Goal: Task Accomplishment & Management: Complete application form

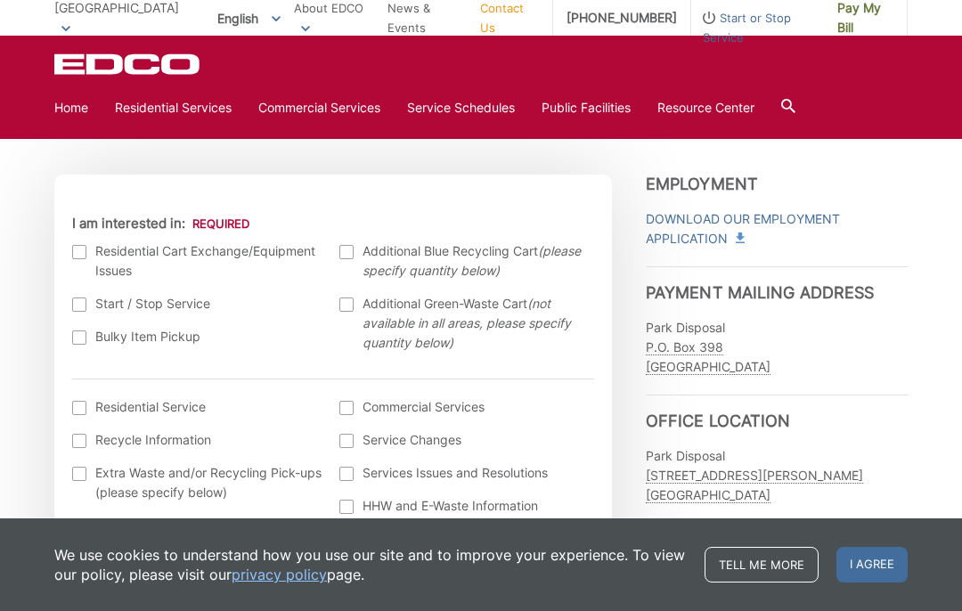
scroll to position [517, 0]
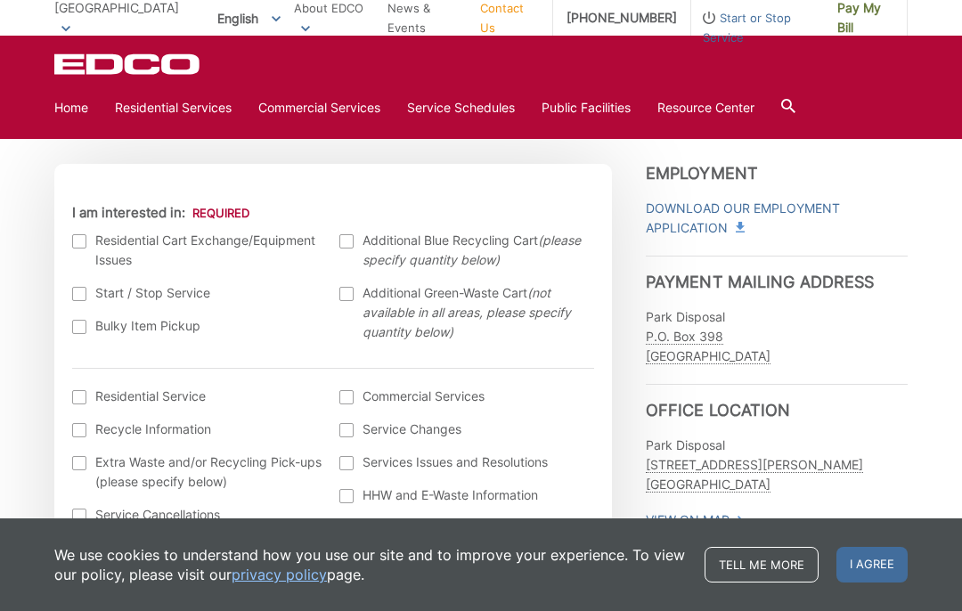
click at [100, 241] on label "Residential Cart Exchange/Equipment Issues" at bounding box center [197, 250] width 250 height 39
click at [0, 0] on input "I am interested in:" at bounding box center [0, 0] width 0 height 0
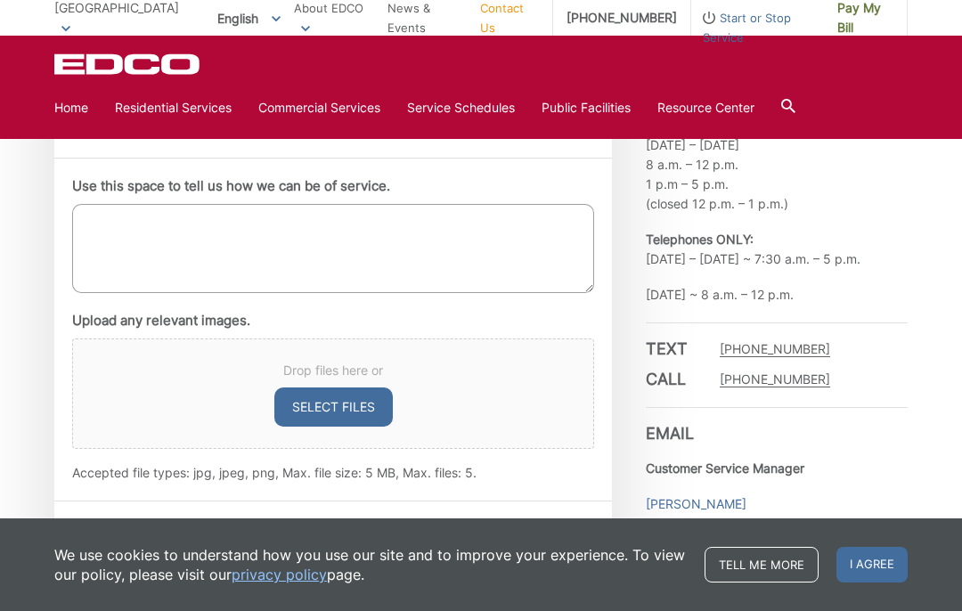
scroll to position [1001, 0]
click at [118, 226] on textarea "Use this space to tell us how we can be of service." at bounding box center [333, 247] width 522 height 89
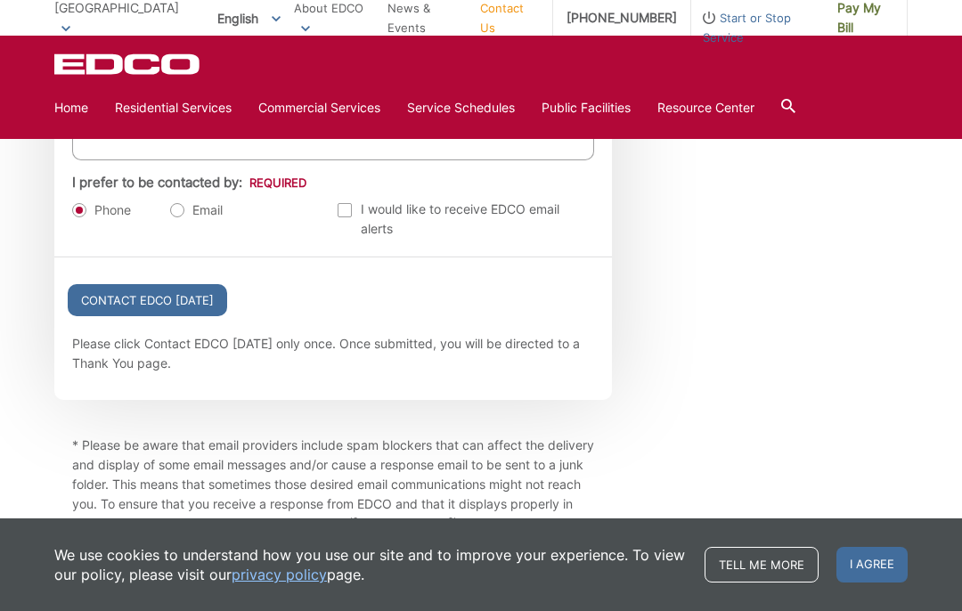
scroll to position [2084, 0]
type textarea "Return regular trash bin"
click at [171, 306] on input "Contact EDCO [DATE]" at bounding box center [147, 298] width 159 height 32
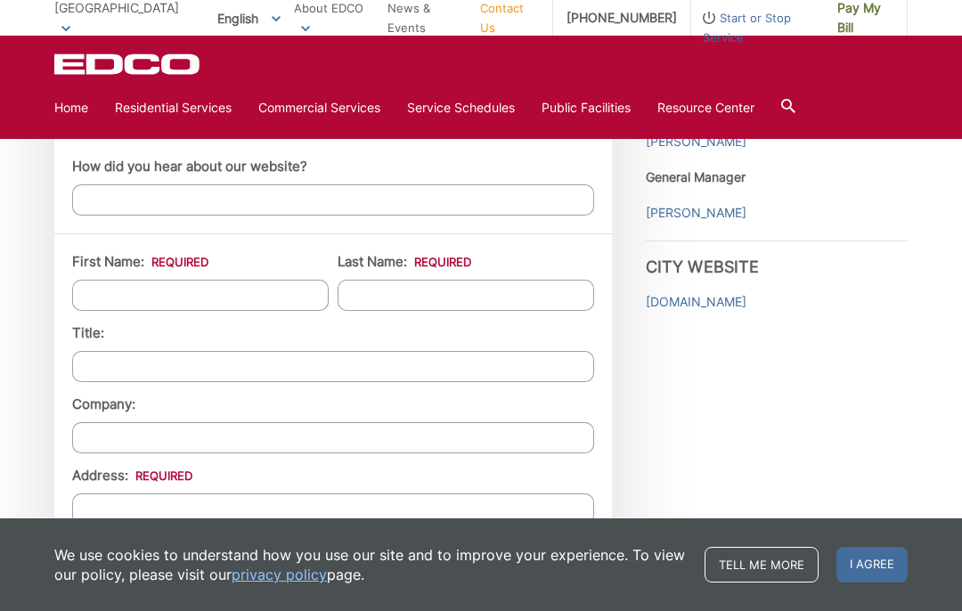
scroll to position [1365, 0]
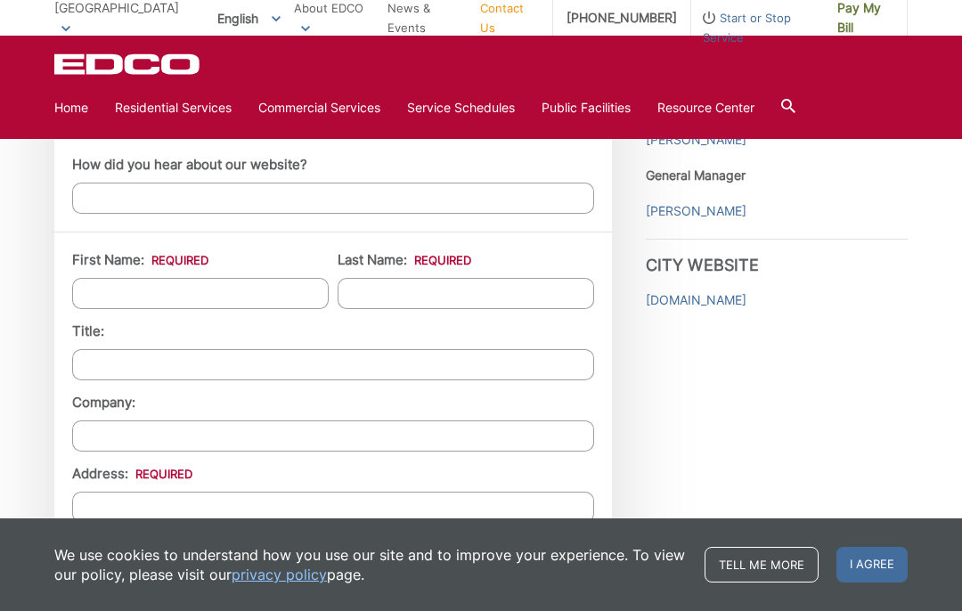
click at [230, 296] on input "First Name: *" at bounding box center [200, 293] width 257 height 31
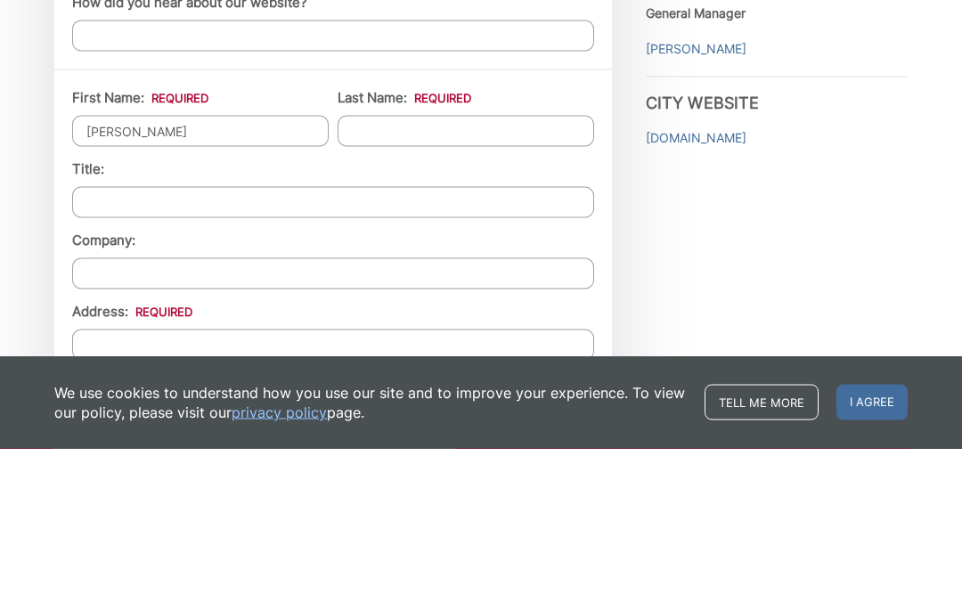
type input "Joseph"
click at [429, 278] on input "Last Name: *" at bounding box center [466, 293] width 257 height 31
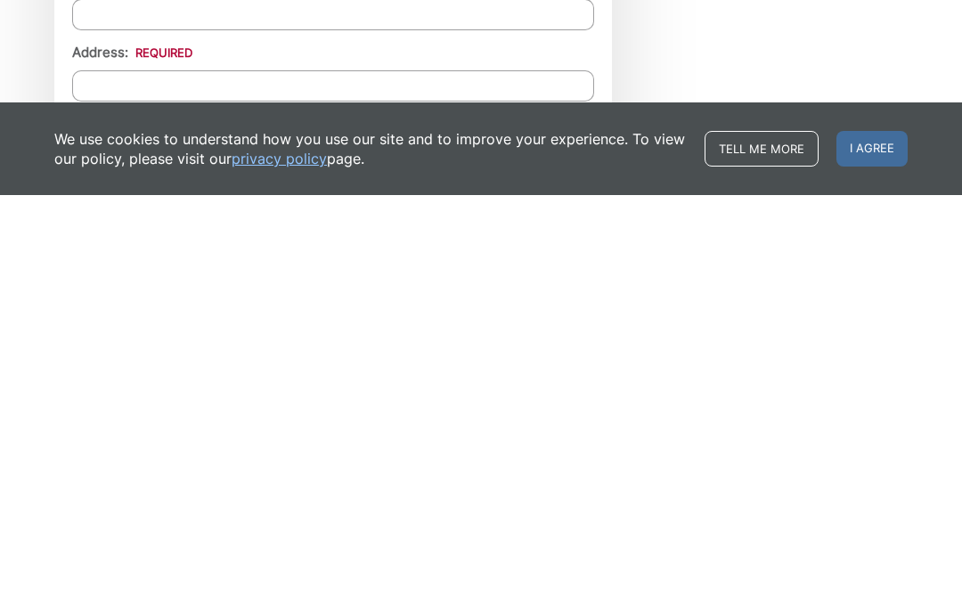
scroll to position [1371, 0]
type input "Tabora"
click at [173, 486] on input "Address: *" at bounding box center [333, 501] width 522 height 31
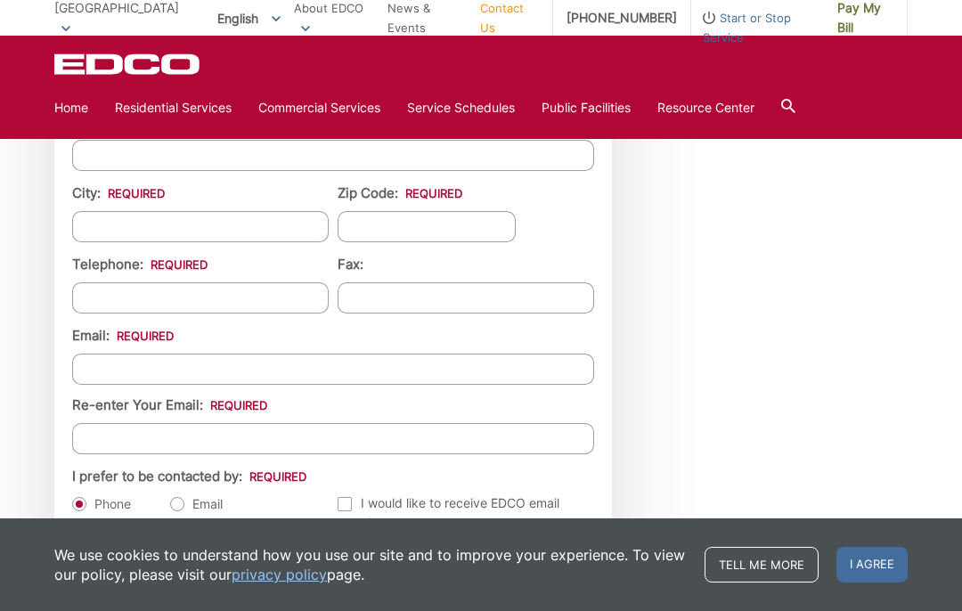
type input "8640 Hollyoak St"
click at [255, 234] on input "City: *" at bounding box center [200, 226] width 257 height 31
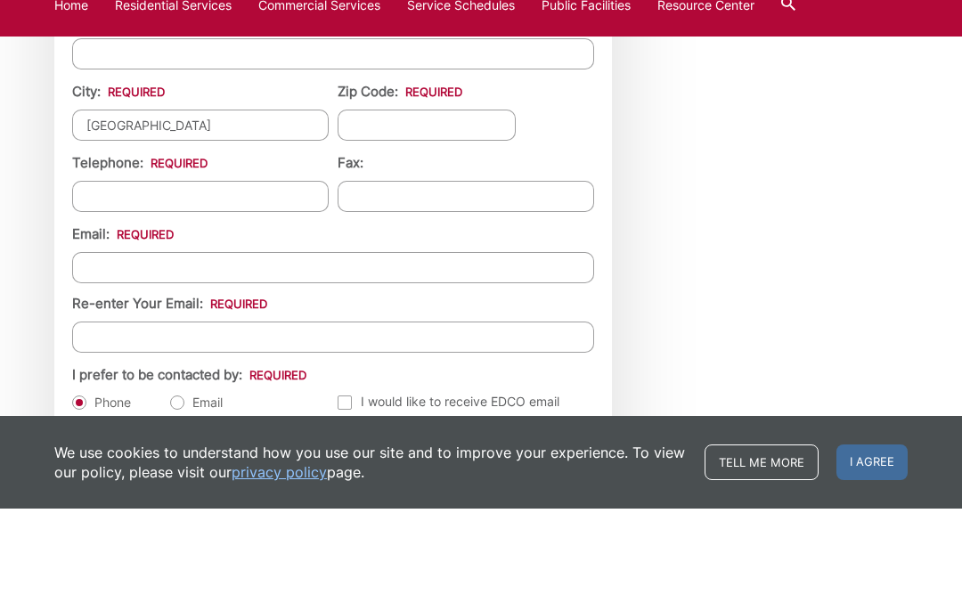
type input "[GEOGRAPHIC_DATA]"
click at [447, 212] on input "Zip Code: *" at bounding box center [427, 227] width 178 height 31
type input "90620"
click at [213, 283] on input "Telephone: *" at bounding box center [200, 298] width 257 height 31
type input "(714) 343-0898"
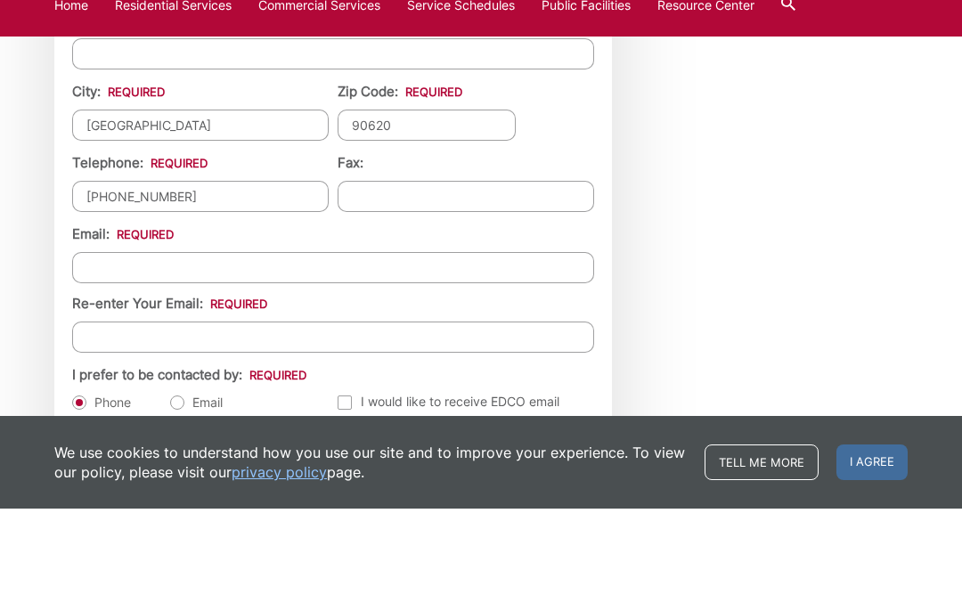
scroll to position [1890, 0]
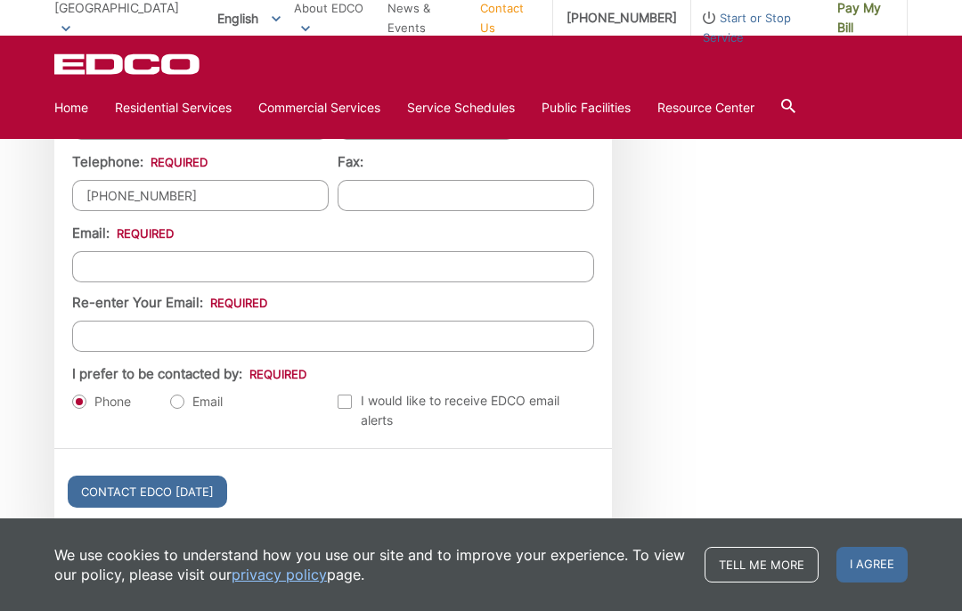
click at [231, 275] on input "Email *" at bounding box center [333, 266] width 522 height 31
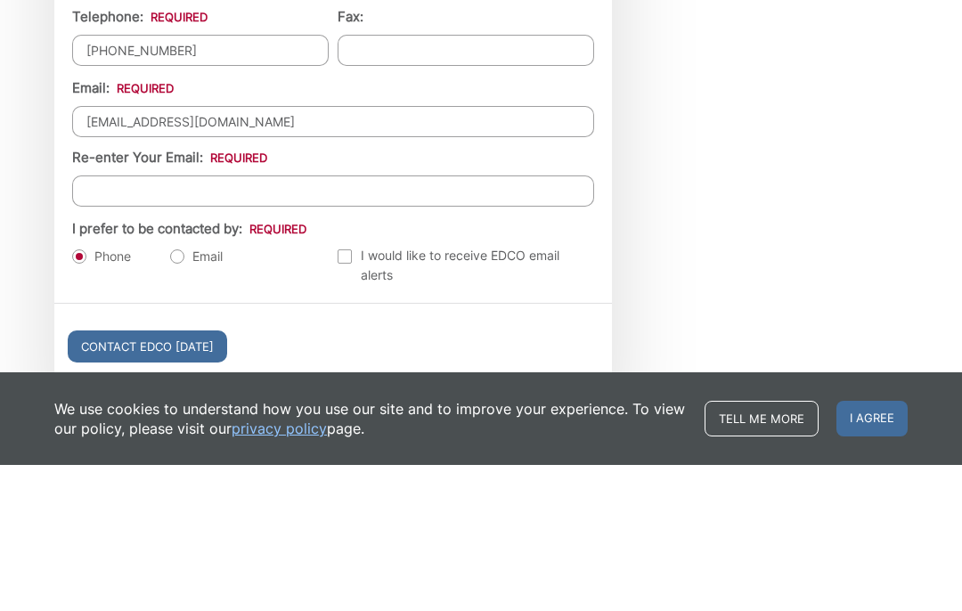
type input "josephtabora@yahoo.com"
click at [344, 322] on input "Re-enter Your Email:" at bounding box center [333, 337] width 522 height 31
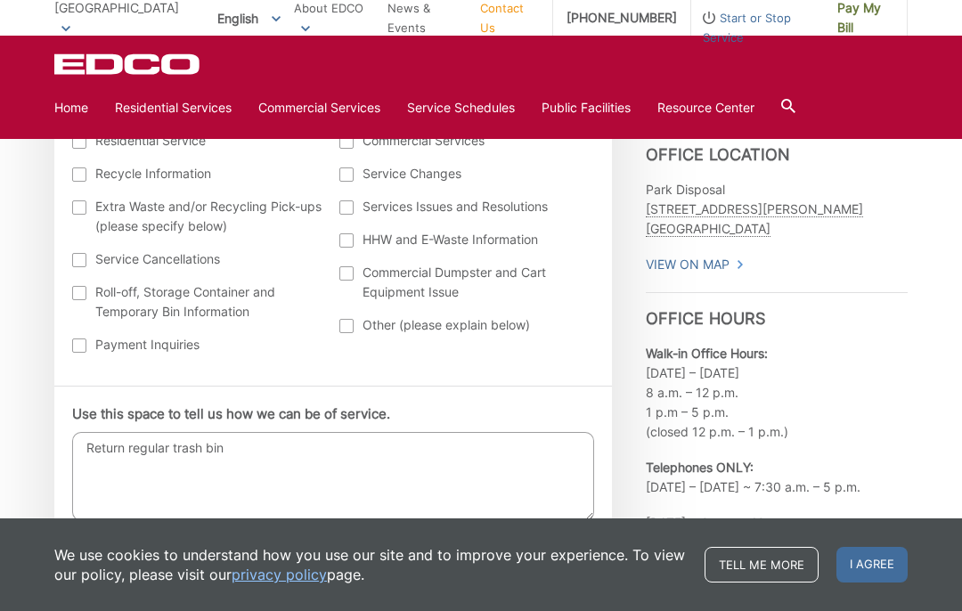
scroll to position [798, 0]
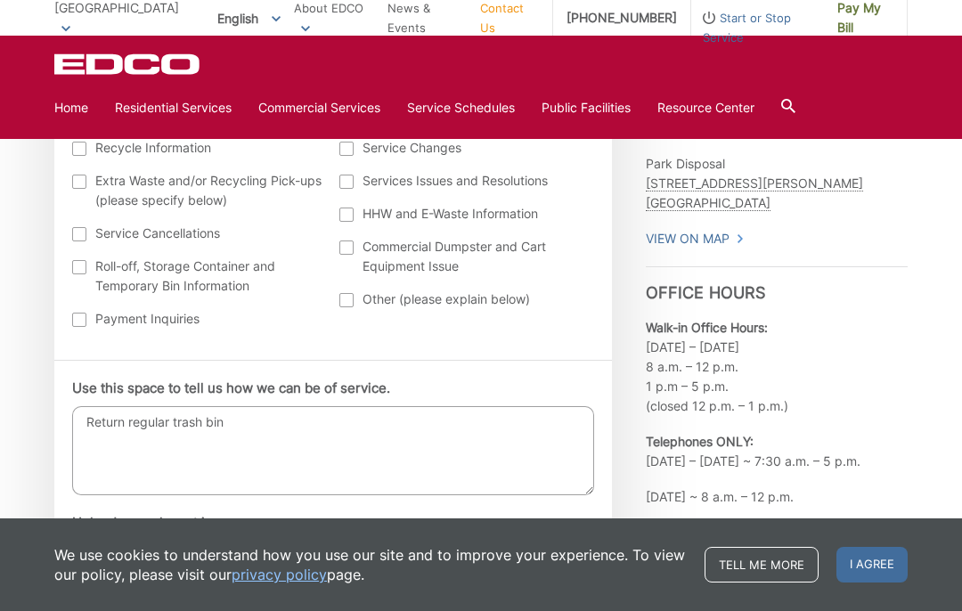
type input "josephtabora@yahoo.com"
click at [260, 427] on textarea "Return regular trash bin" at bounding box center [333, 450] width 522 height 89
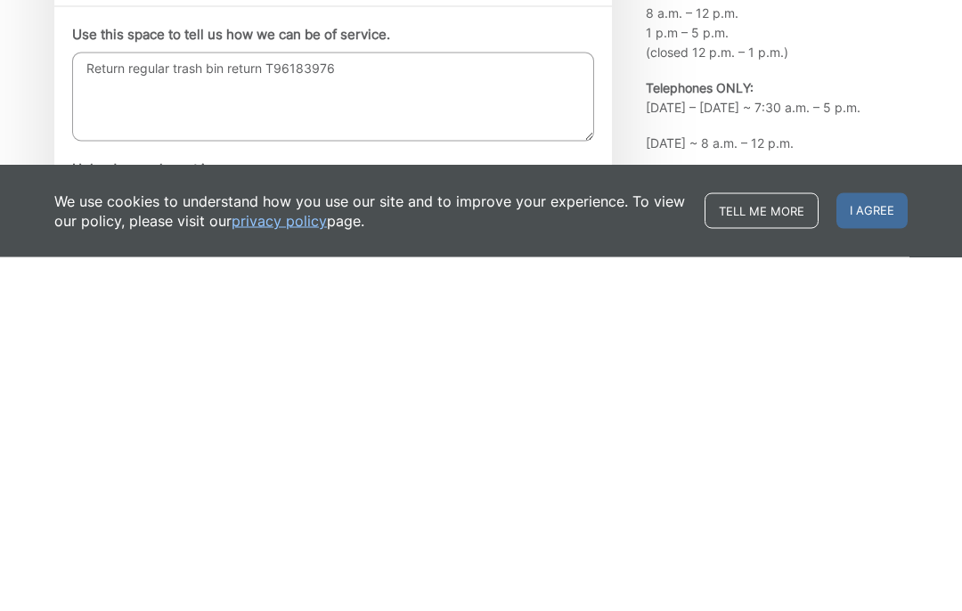
scroll to position [1153, 0]
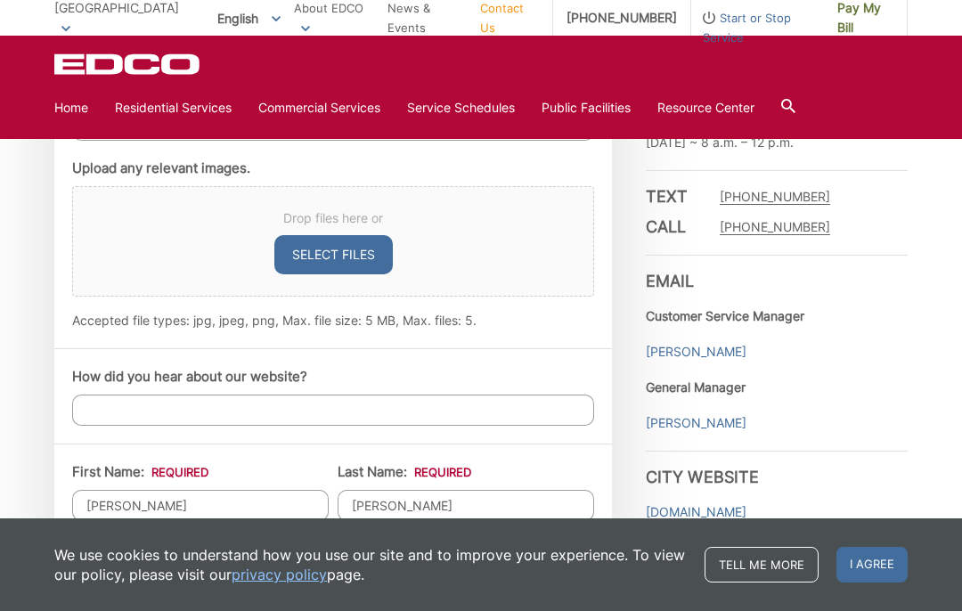
type textarea "Return regular trash bin return T96183976"
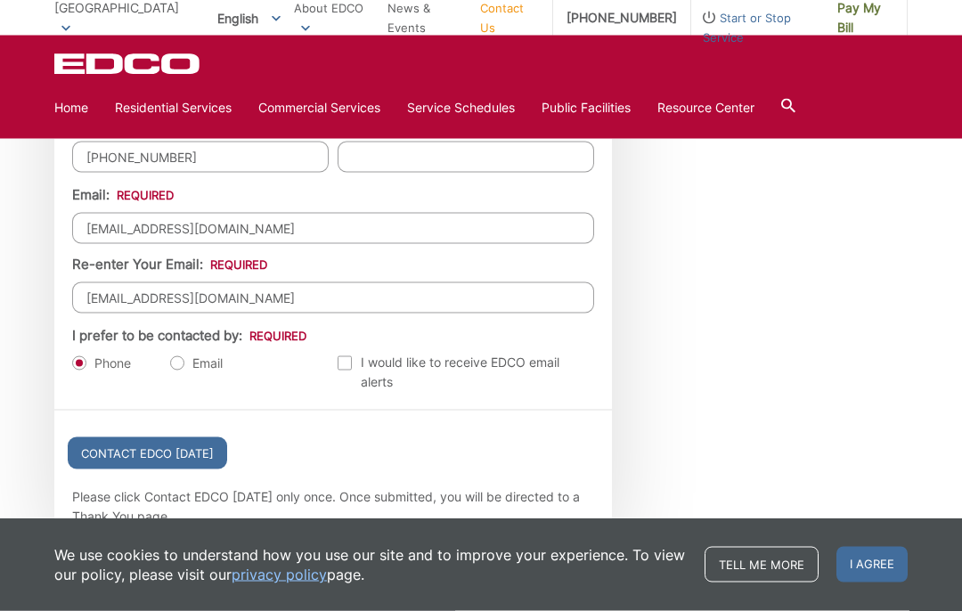
scroll to position [1931, 0]
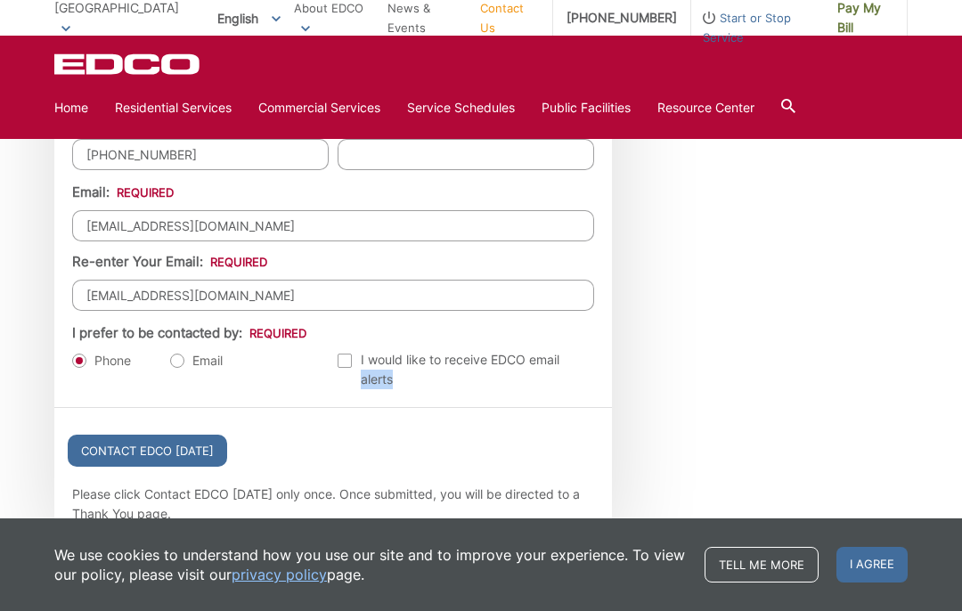
click at [524, 469] on div "Contact EDCO [DATE]" at bounding box center [333, 446] width 558 height 77
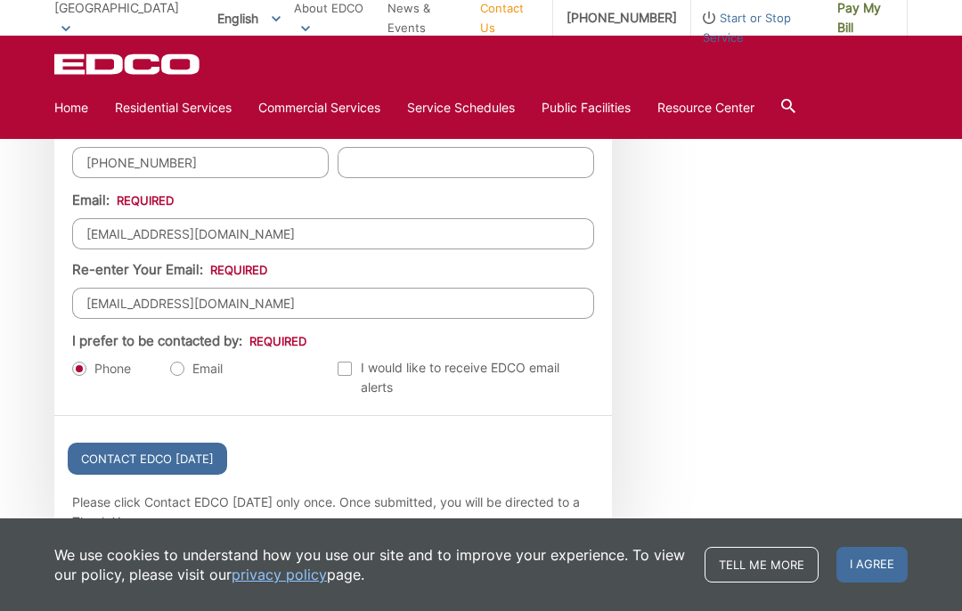
scroll to position [1925, 0]
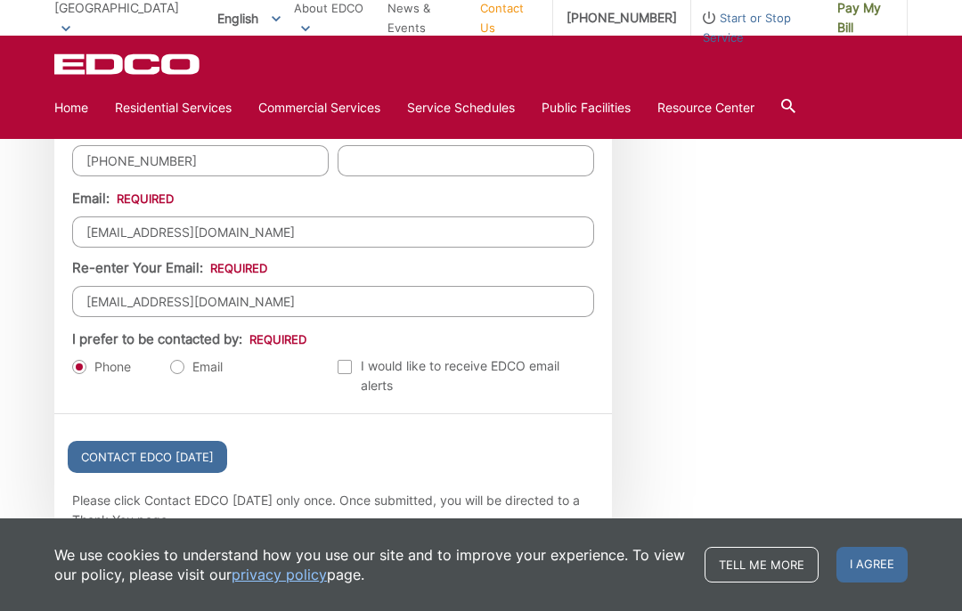
click at [200, 473] on input "Contact EDCO [DATE]" at bounding box center [147, 457] width 159 height 32
click at [205, 470] on input "Contact EDCO [DATE]" at bounding box center [147, 457] width 159 height 32
click at [208, 471] on input "Contact EDCO [DATE]" at bounding box center [147, 457] width 159 height 32
click at [199, 473] on input "Contact EDCO [DATE]" at bounding box center [147, 457] width 159 height 32
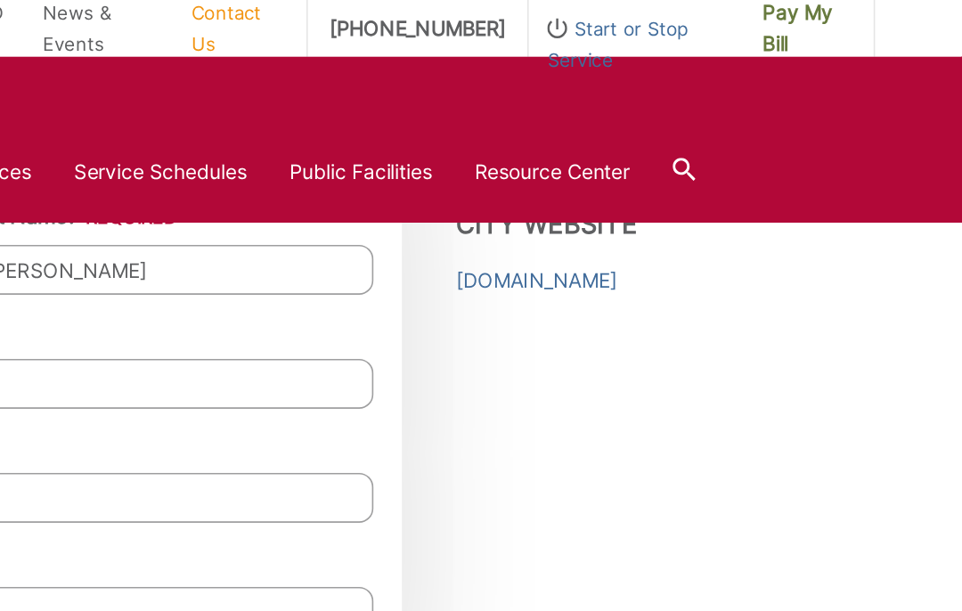
scroll to position [1490, 0]
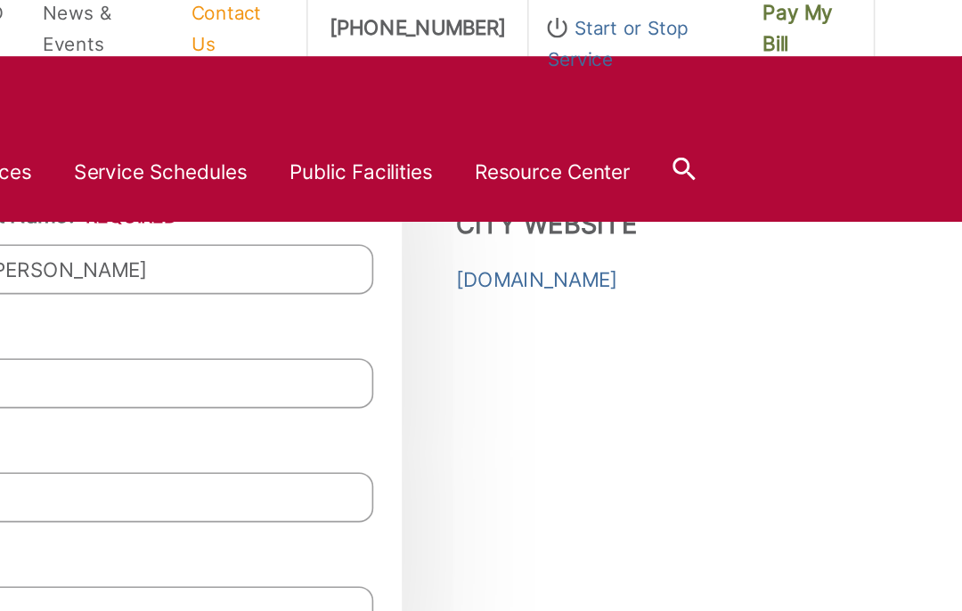
click at [480, 25] on link "Contact Us" at bounding box center [509, 17] width 59 height 39
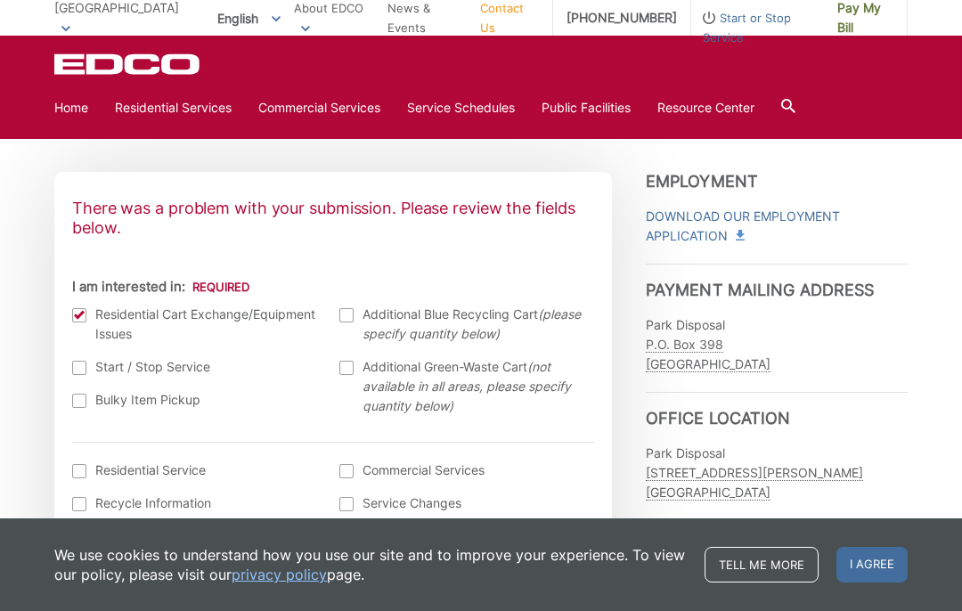
scroll to position [510, 0]
click at [533, 445] on li "I am interested in: (continued) Residential Service Recycle Information Extra W…" at bounding box center [333, 569] width 522 height 256
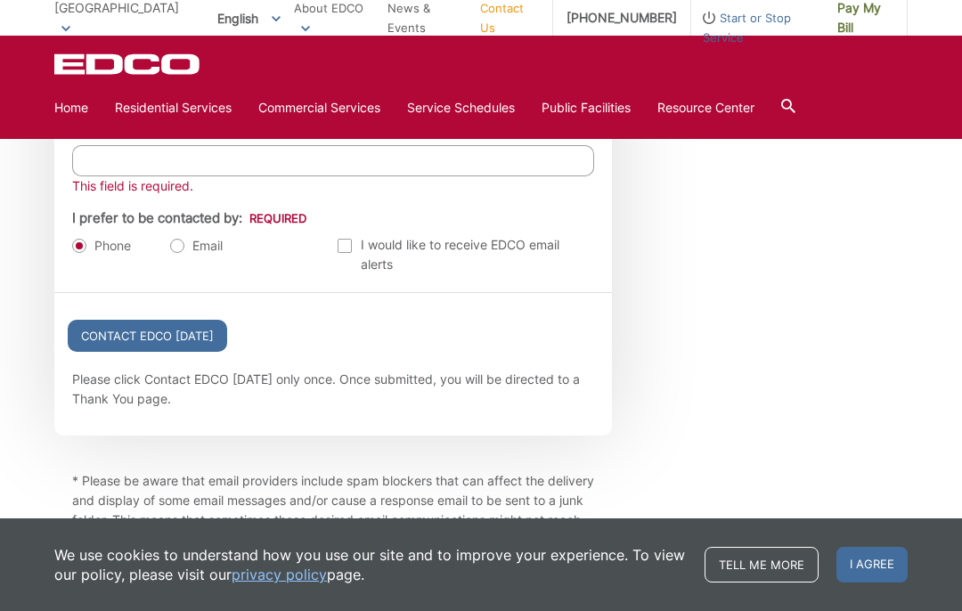
scroll to position [2228, 0]
